Goal: Task Accomplishment & Management: Use online tool/utility

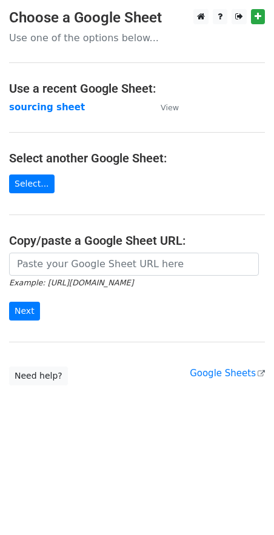
click at [81, 270] on input "url" at bounding box center [134, 264] width 250 height 23
type input "https://docs.google.com/spreadsheets/d/1wD6lSmvFvXxRHy8XL6iER5cI7pKzGo_S9Nh0RVd…"
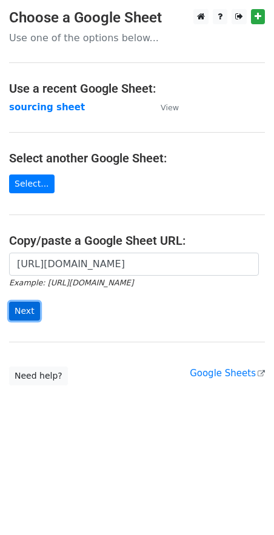
click at [13, 309] on input "Next" at bounding box center [24, 311] width 31 height 19
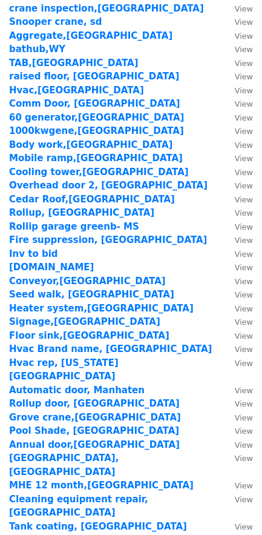
scroll to position [1415, 0]
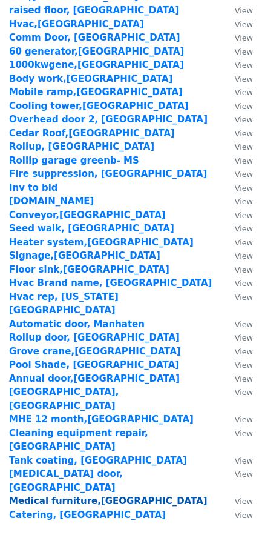
click at [48, 496] on strong "Medical furniture,[GEOGRAPHIC_DATA]" at bounding box center [108, 501] width 199 height 11
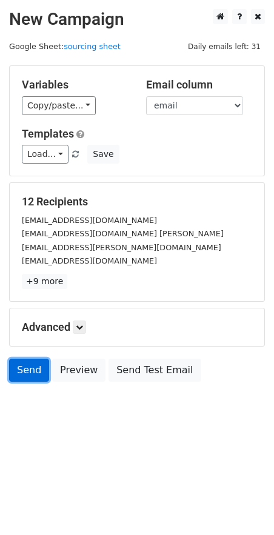
click at [27, 359] on link "Send" at bounding box center [29, 370] width 40 height 23
